Goal: Information Seeking & Learning: Learn about a topic

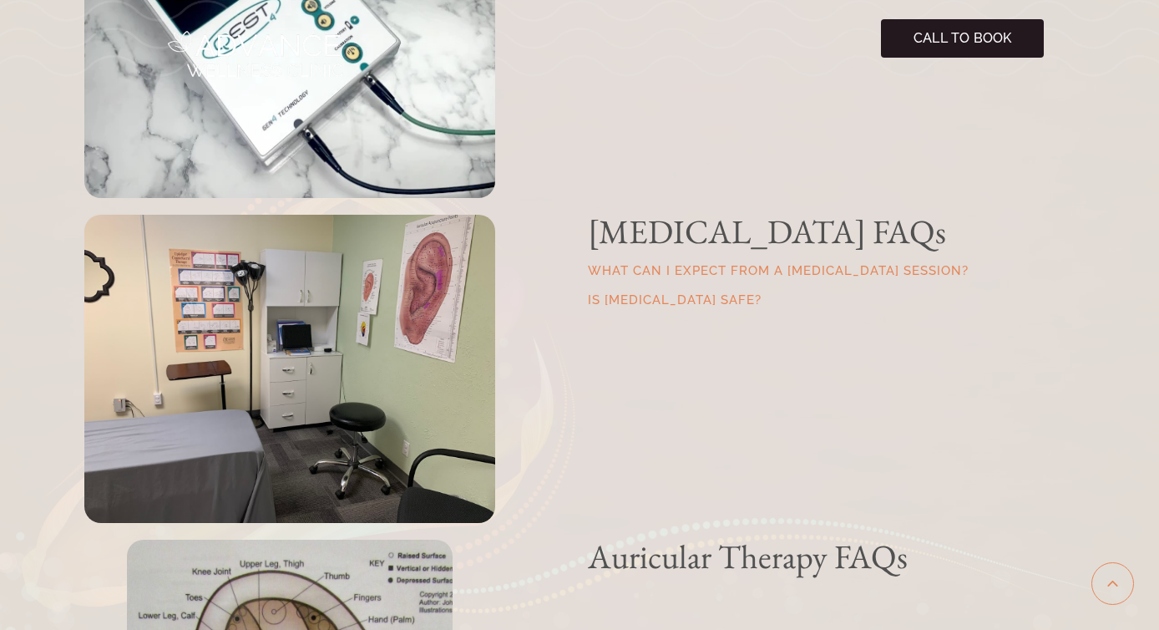
scroll to position [900, 0]
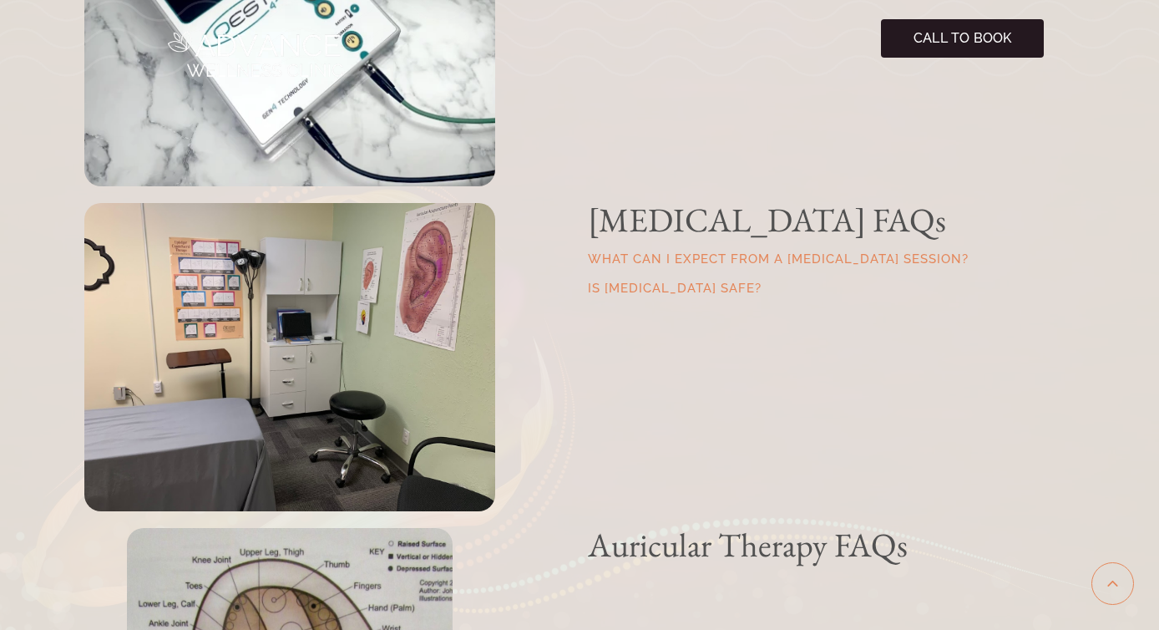
click at [676, 260] on link "What can I expect from a Craniosacral Therapy Session?" at bounding box center [778, 258] width 381 height 15
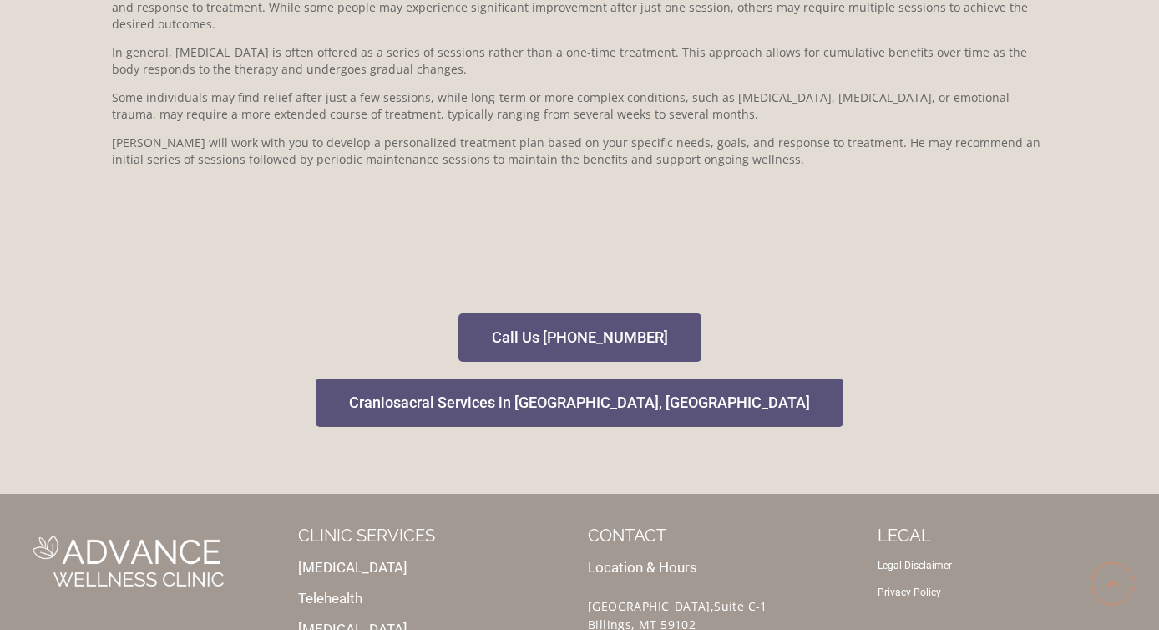
scroll to position [566, 0]
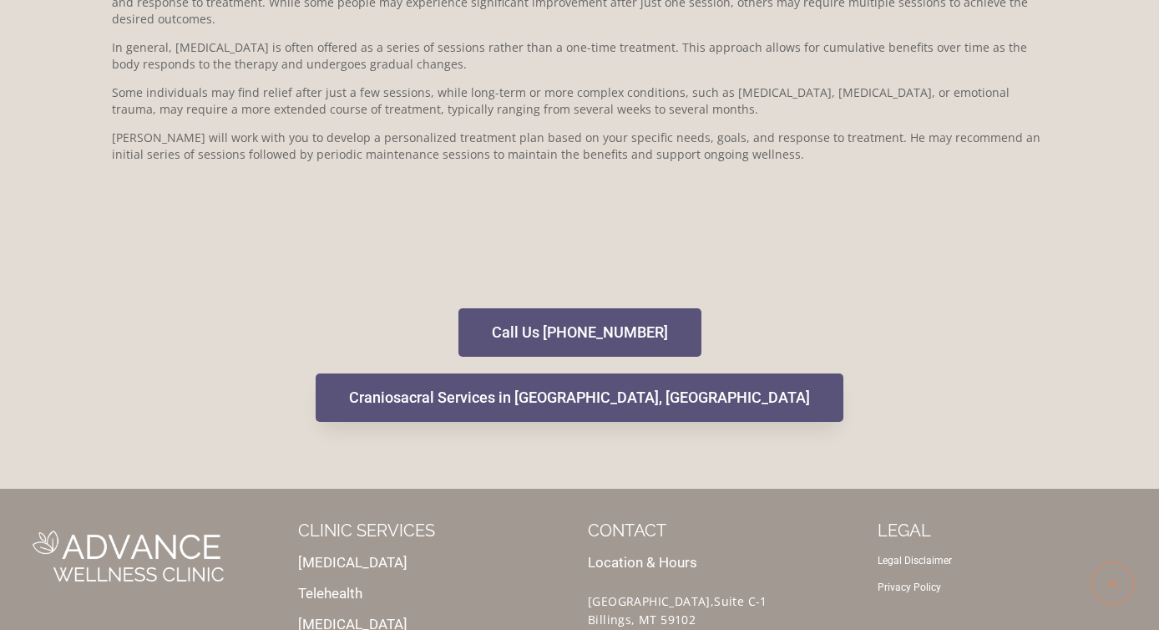
click at [641, 393] on span "Craniosacral Services in [GEOGRAPHIC_DATA], [GEOGRAPHIC_DATA]" at bounding box center [579, 397] width 461 height 15
